Goal: Task Accomplishment & Management: Complete application form

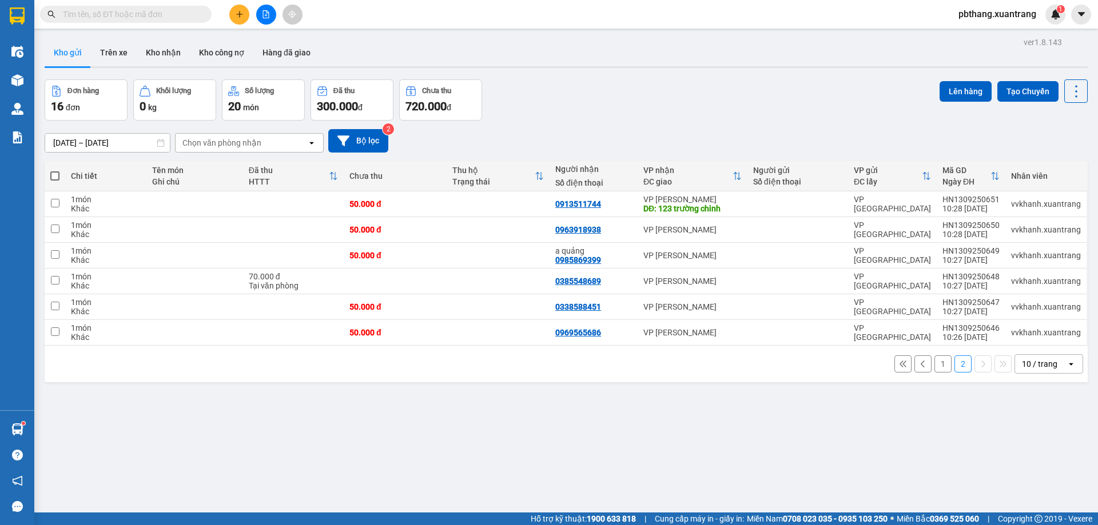
click at [264, 15] on icon "file-add" at bounding box center [266, 14] width 8 height 8
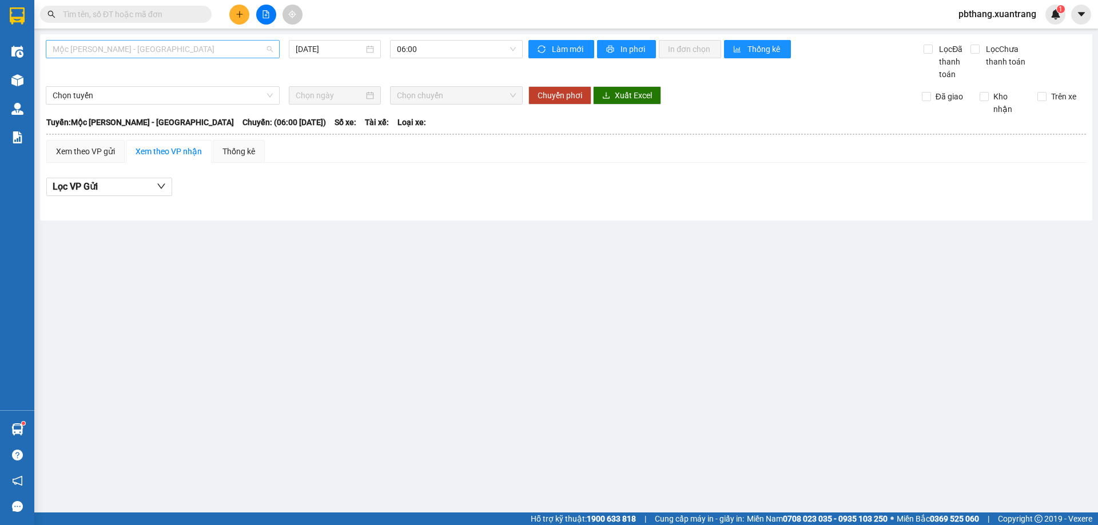
click at [239, 54] on span "Mộc [PERSON_NAME] - [GEOGRAPHIC_DATA]" at bounding box center [163, 49] width 220 height 17
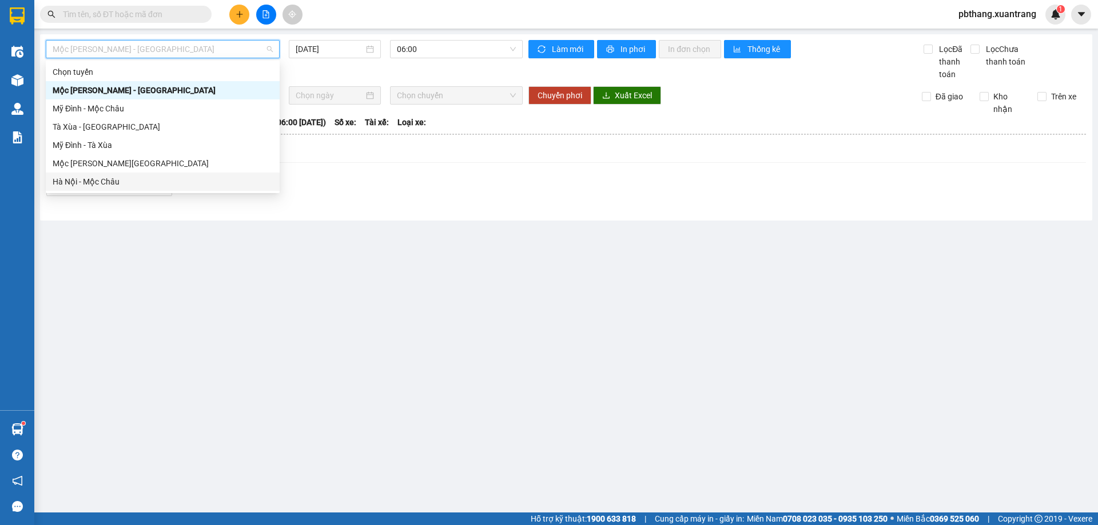
click at [161, 186] on div "Hà Nội - Mộc Châu" at bounding box center [163, 182] width 220 height 13
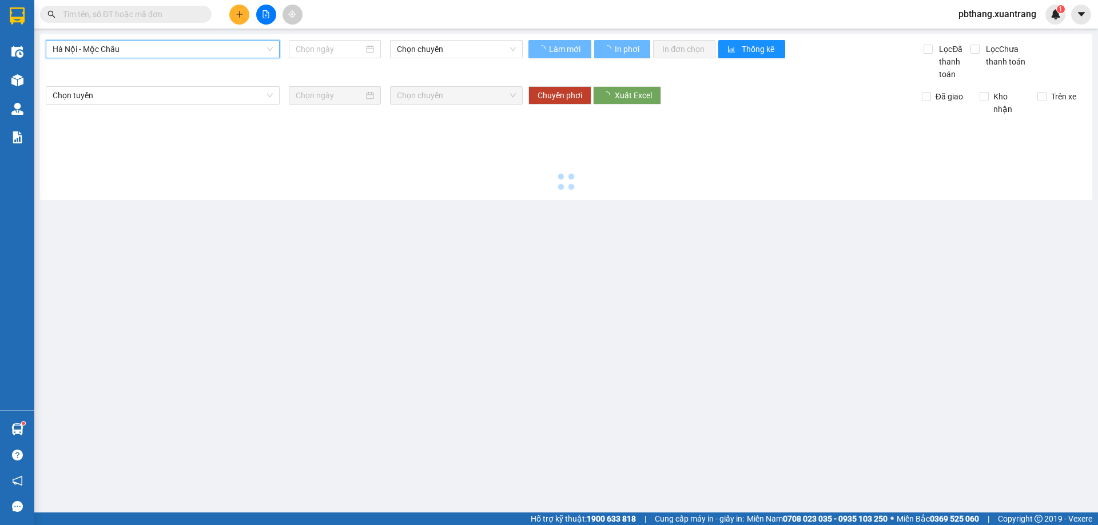
type input "[DATE]"
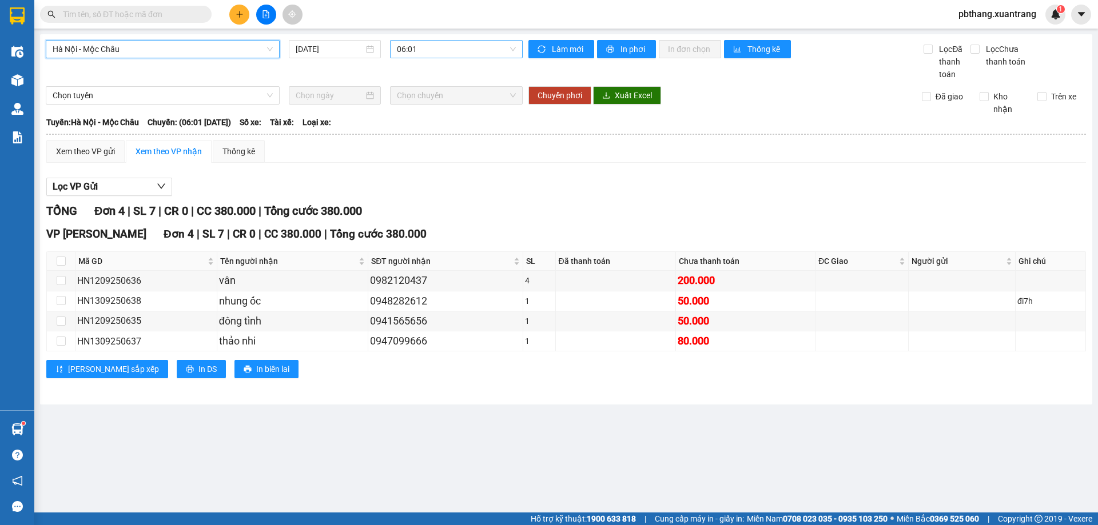
click at [407, 53] on span "06:01" at bounding box center [456, 49] width 119 height 17
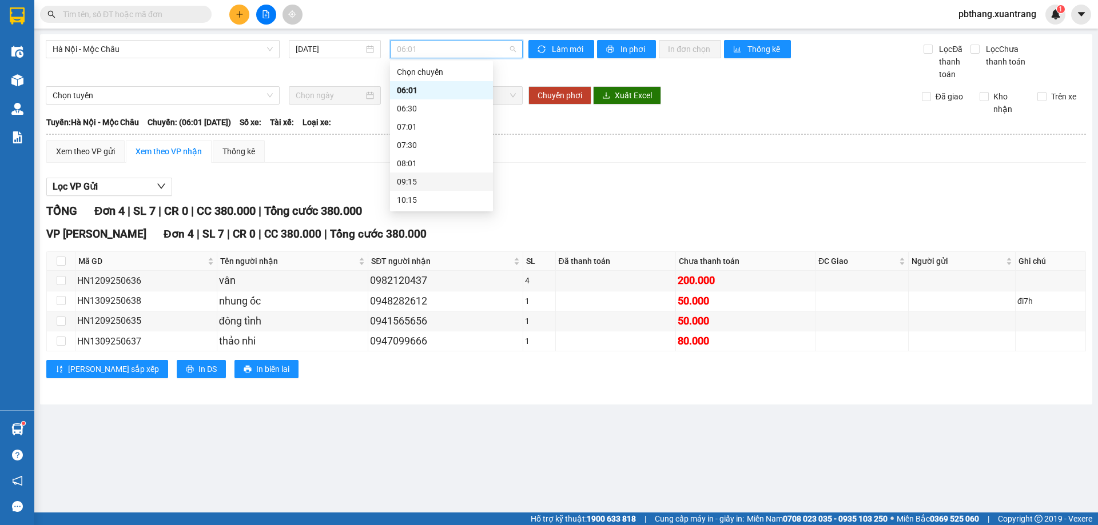
scroll to position [165, 0]
click at [413, 133] on div "15:15" at bounding box center [441, 127] width 89 height 13
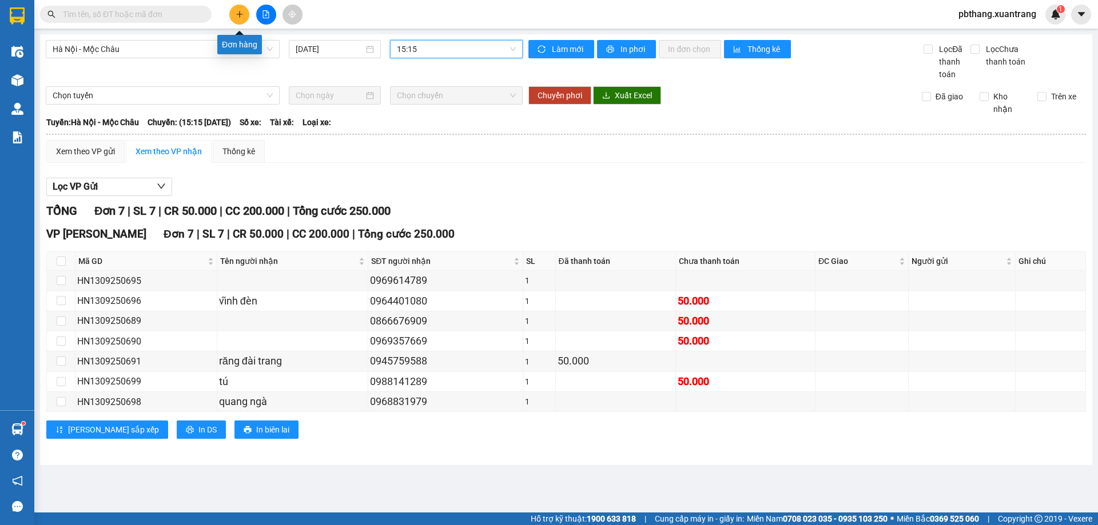
click at [242, 10] on icon "plus" at bounding box center [240, 14] width 8 height 8
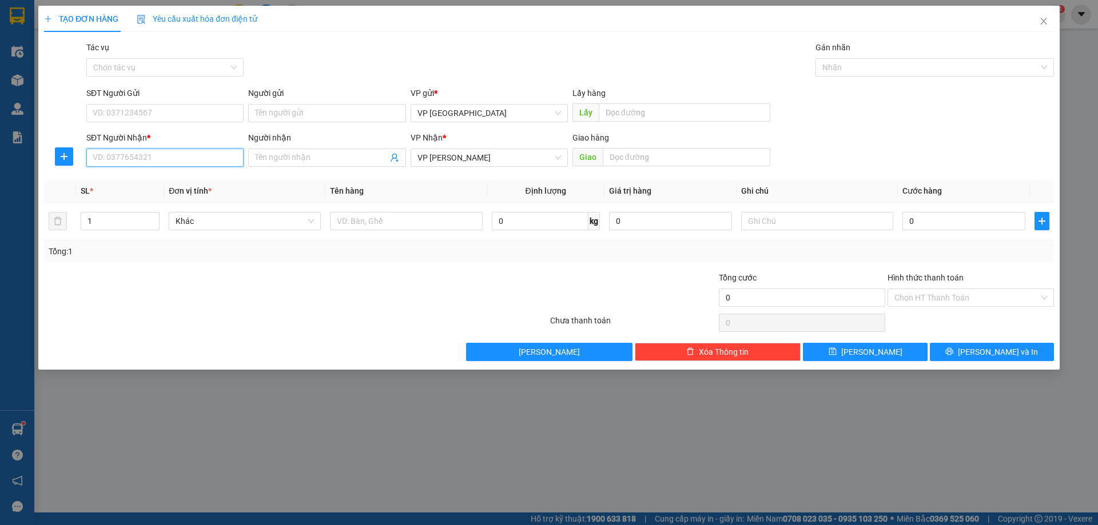
click at [197, 156] on input "SĐT Người Nhận *" at bounding box center [164, 158] width 157 height 18
click at [170, 182] on div "0981280939 - [PERSON_NAME]" at bounding box center [165, 180] width 144 height 13
type input "0981280939"
type input "quang yến"
type input "0981280939"
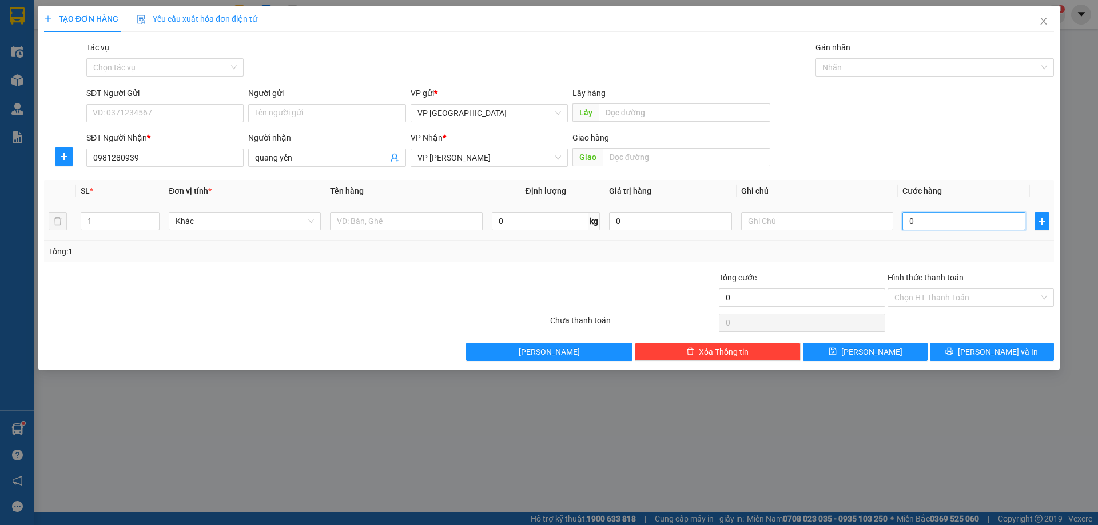
click at [961, 224] on input "0" at bounding box center [963, 221] width 123 height 18
type input "5"
type input "50"
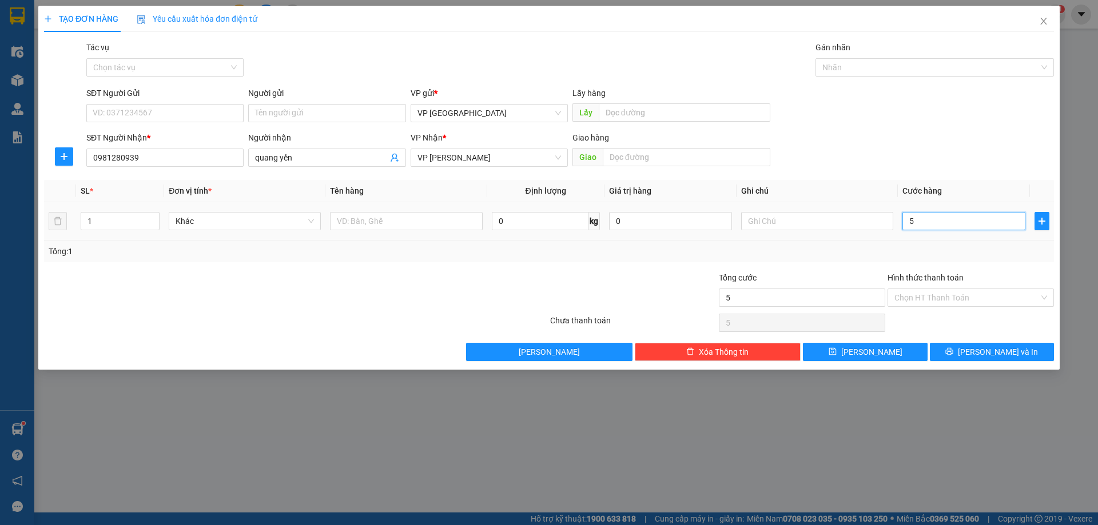
type input "50"
type input "50.000"
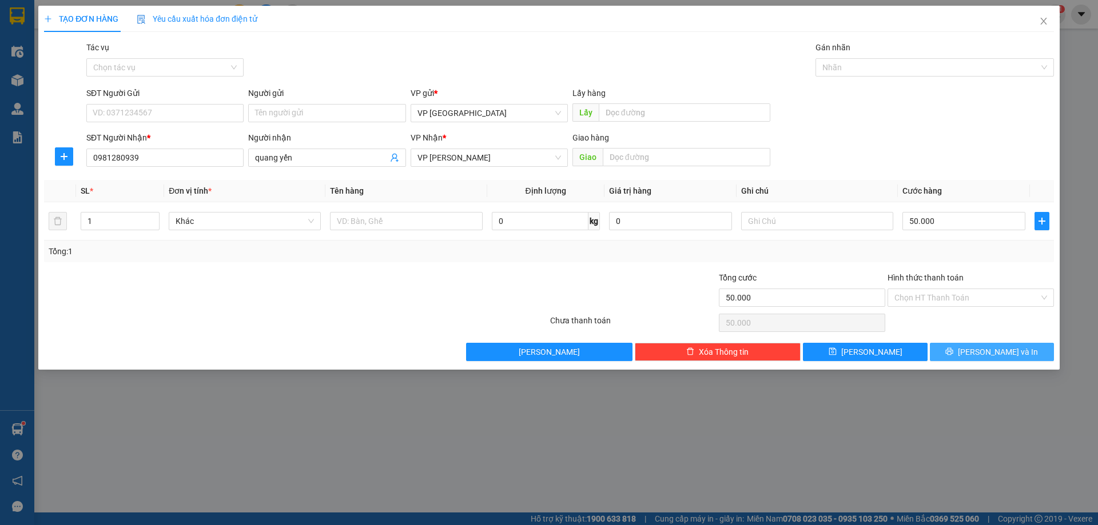
click at [953, 351] on icon "printer" at bounding box center [949, 352] width 8 height 8
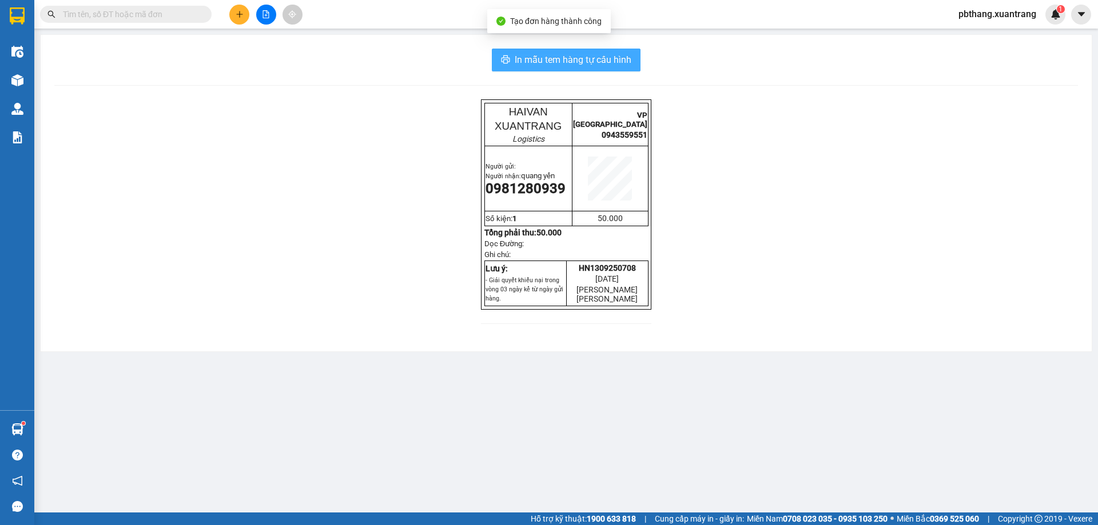
click at [565, 65] on span "In mẫu tem hàng tự cấu hình" at bounding box center [573, 60] width 117 height 14
